Goal: Information Seeking & Learning: Check status

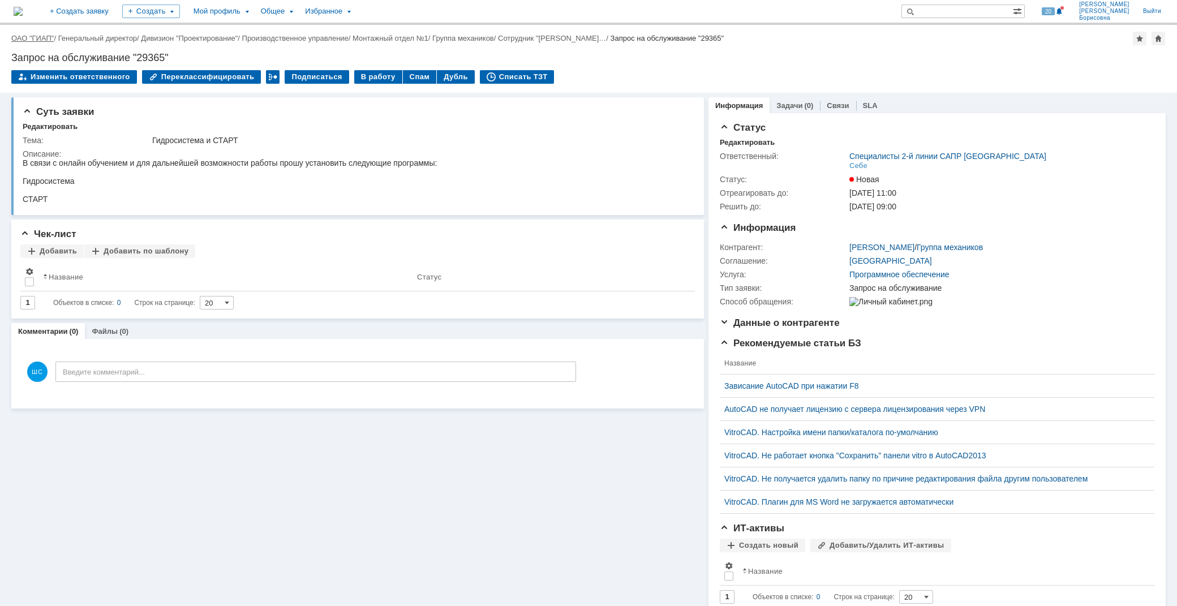
click at [41, 35] on link "ОАО "ГИАП"" at bounding box center [32, 38] width 42 height 8
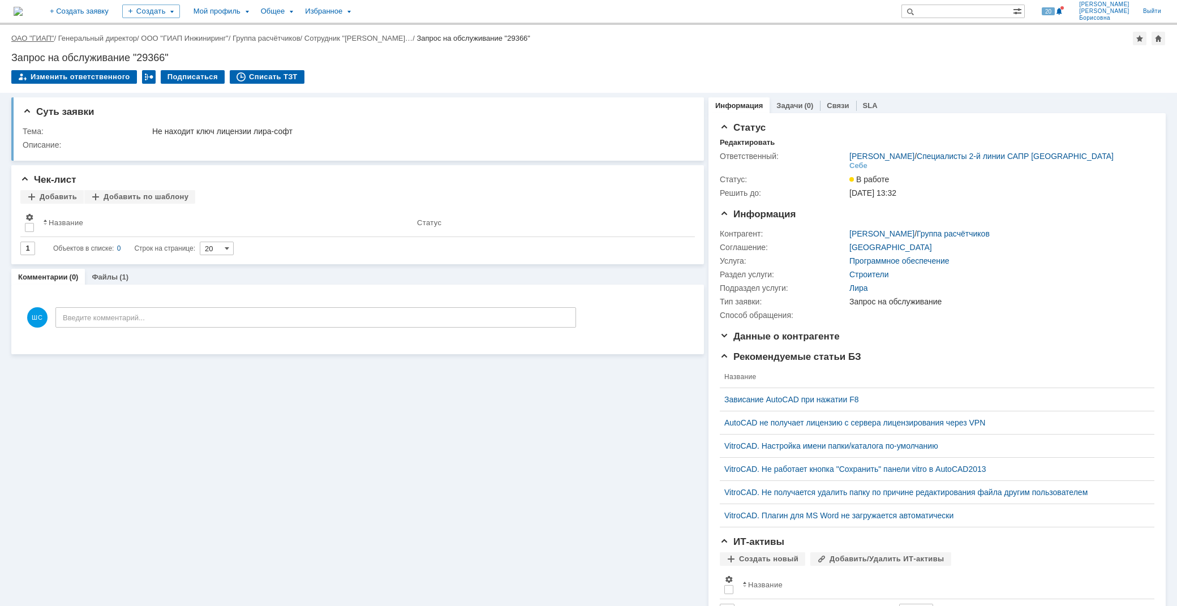
click at [41, 37] on link "ОАО "ГИАП"" at bounding box center [32, 38] width 42 height 8
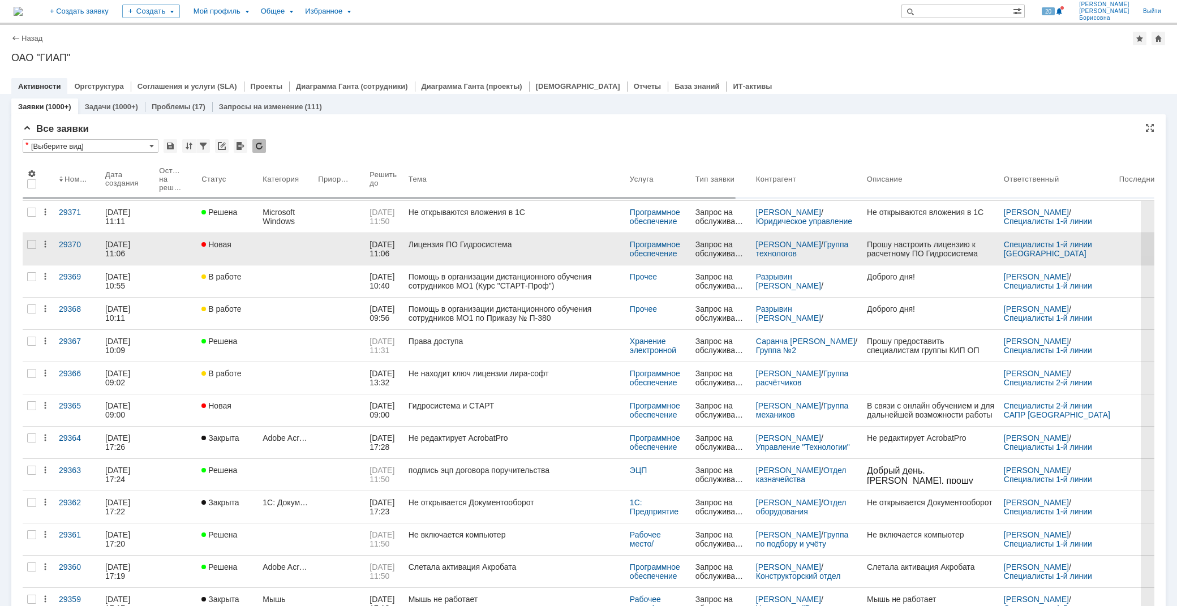
click at [488, 248] on div "Лицензия ПО Гидросистема" at bounding box center [514, 244] width 212 height 9
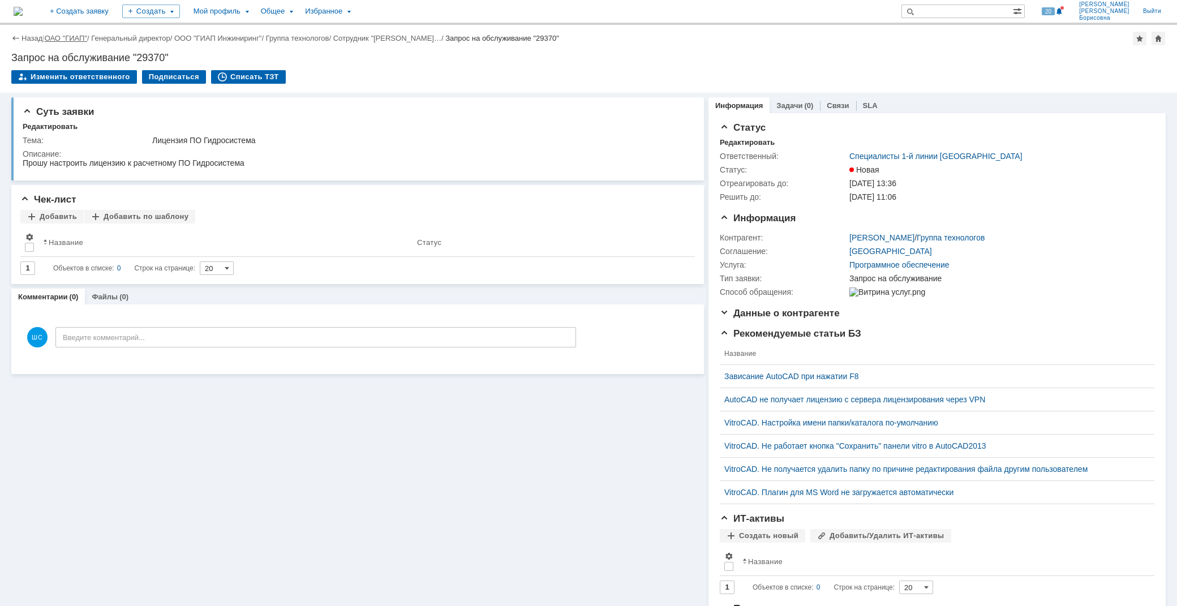
click at [75, 37] on link "ОАО "ГИАП"" at bounding box center [66, 38] width 42 height 8
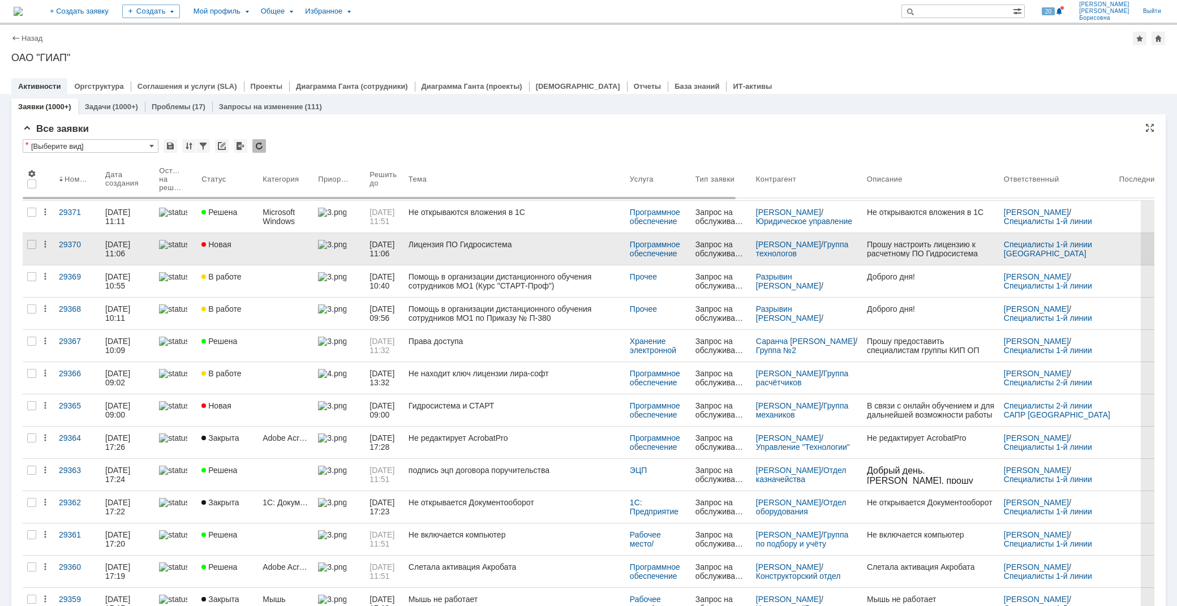
click at [422, 248] on div "Лицензия ПО Гидросистема" at bounding box center [514, 244] width 212 height 9
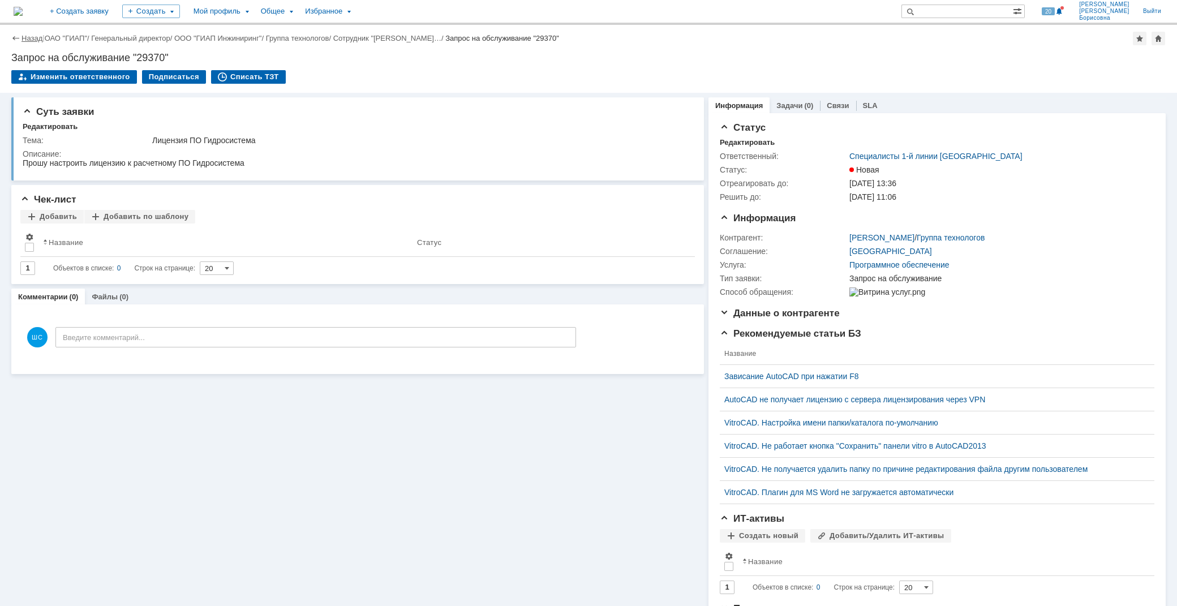
click at [34, 38] on link "Назад" at bounding box center [31, 38] width 21 height 8
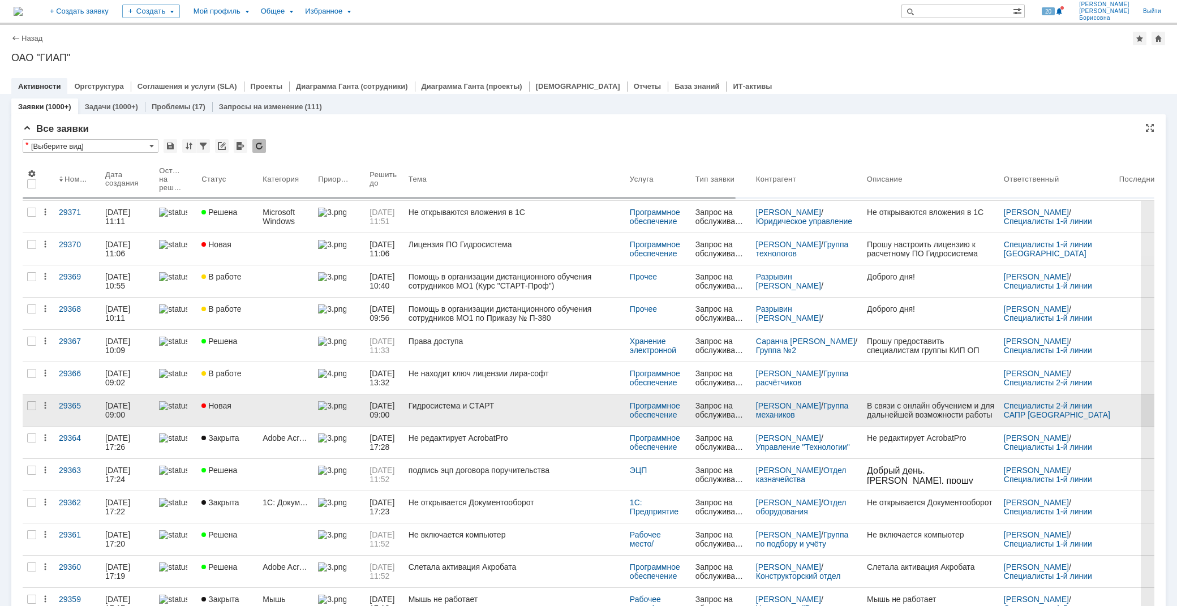
click at [216, 406] on span "Новая" at bounding box center [216, 405] width 30 height 9
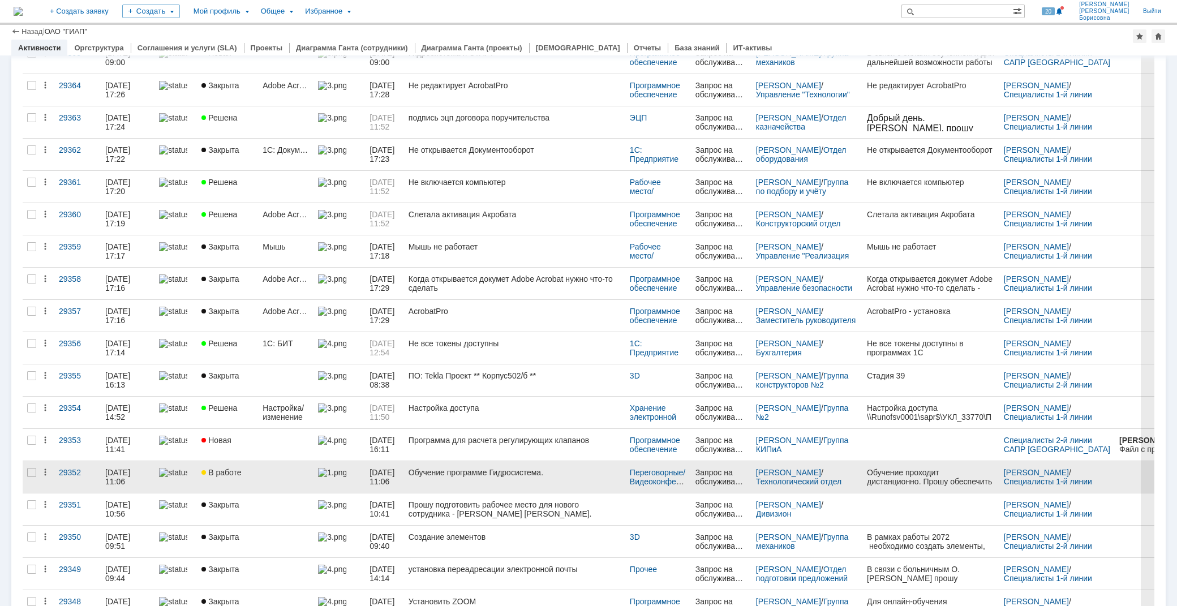
click at [269, 476] on link at bounding box center [285, 477] width 55 height 32
